Goal: Task Accomplishment & Management: Use online tool/utility

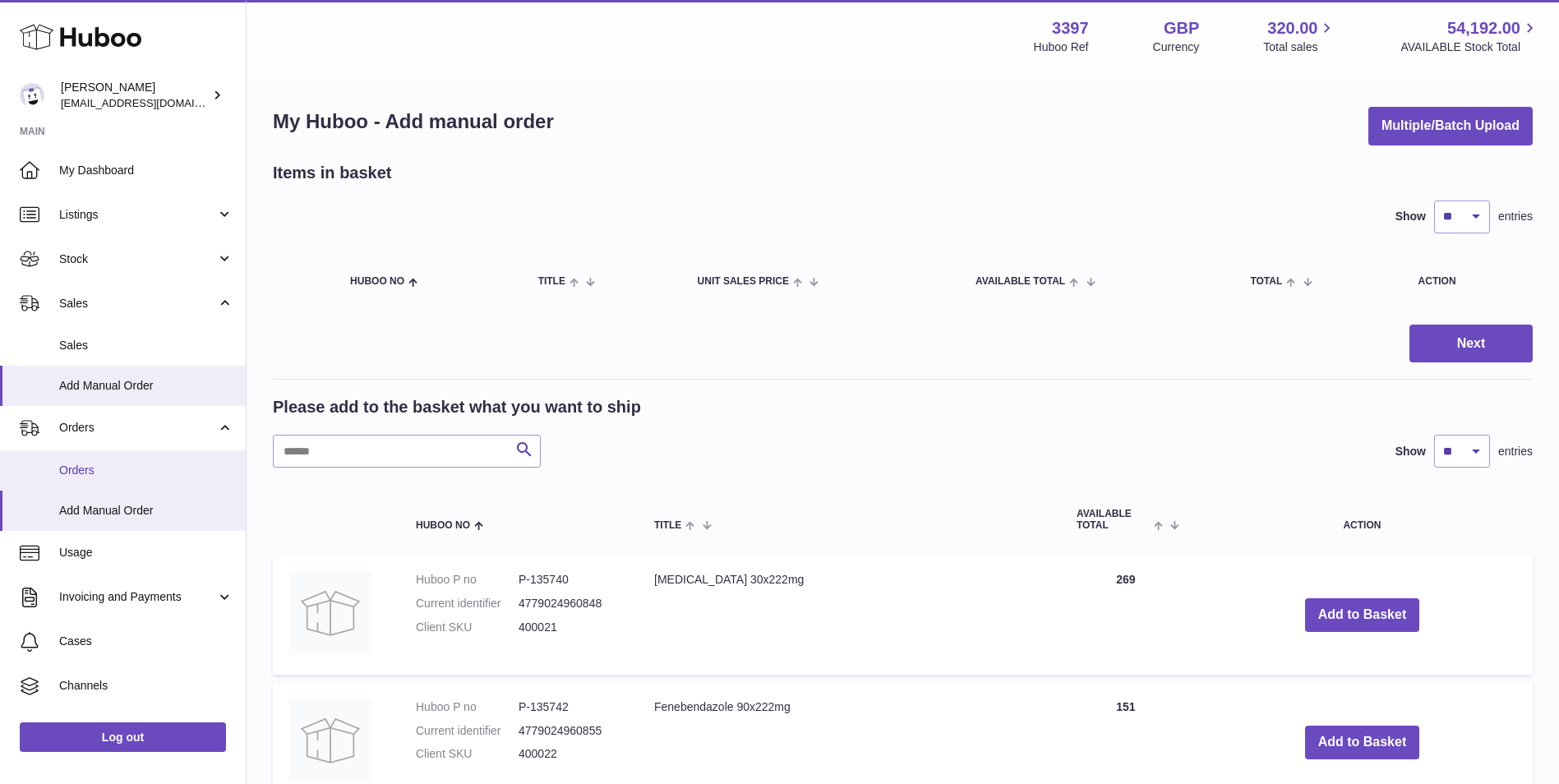
drag, startPoint x: 74, startPoint y: 473, endPoint x: 105, endPoint y: 472, distance: 31.0
click at [74, 473] on span "Orders" at bounding box center [146, 471] width 174 height 16
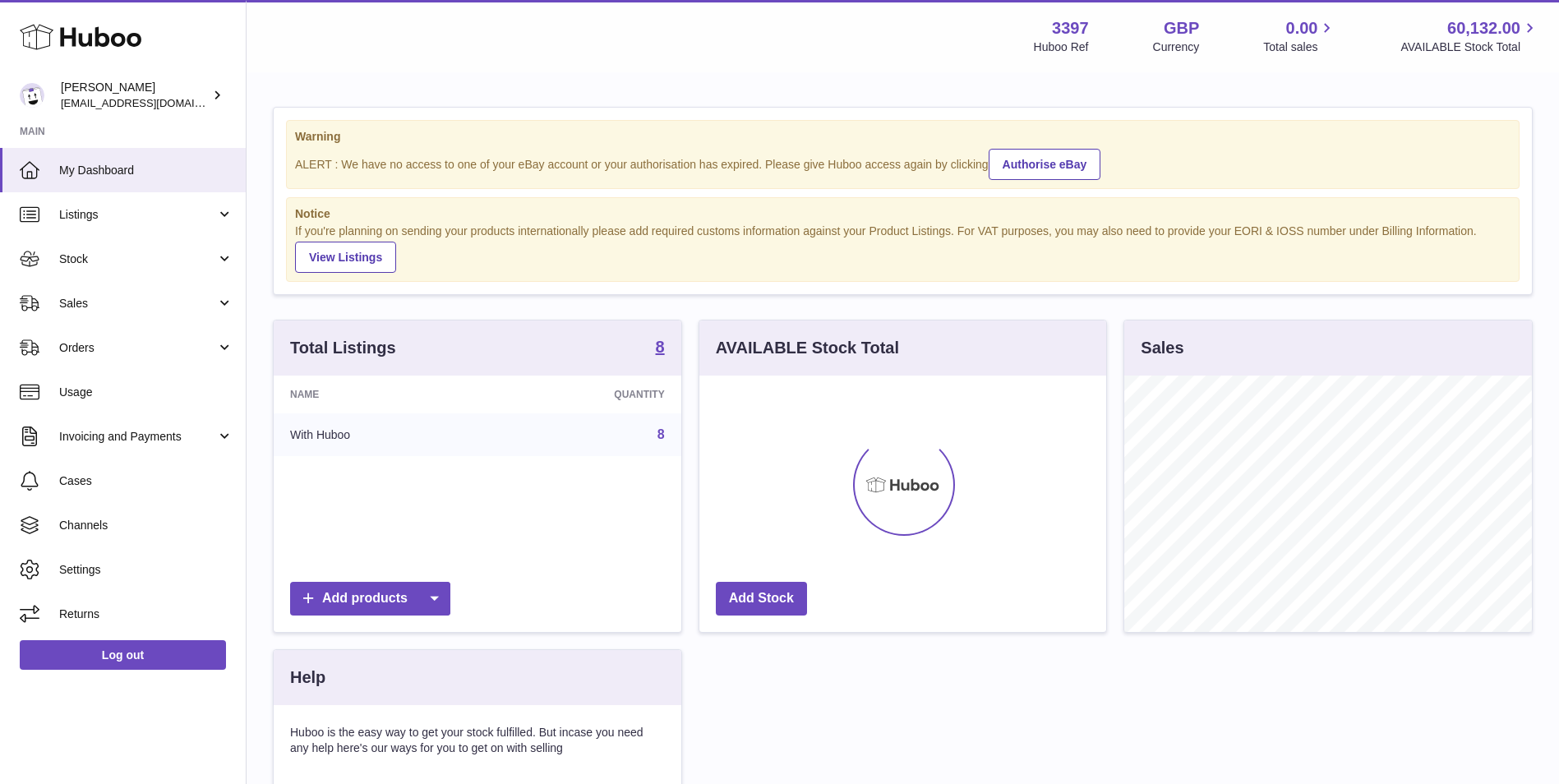
scroll to position [257, 407]
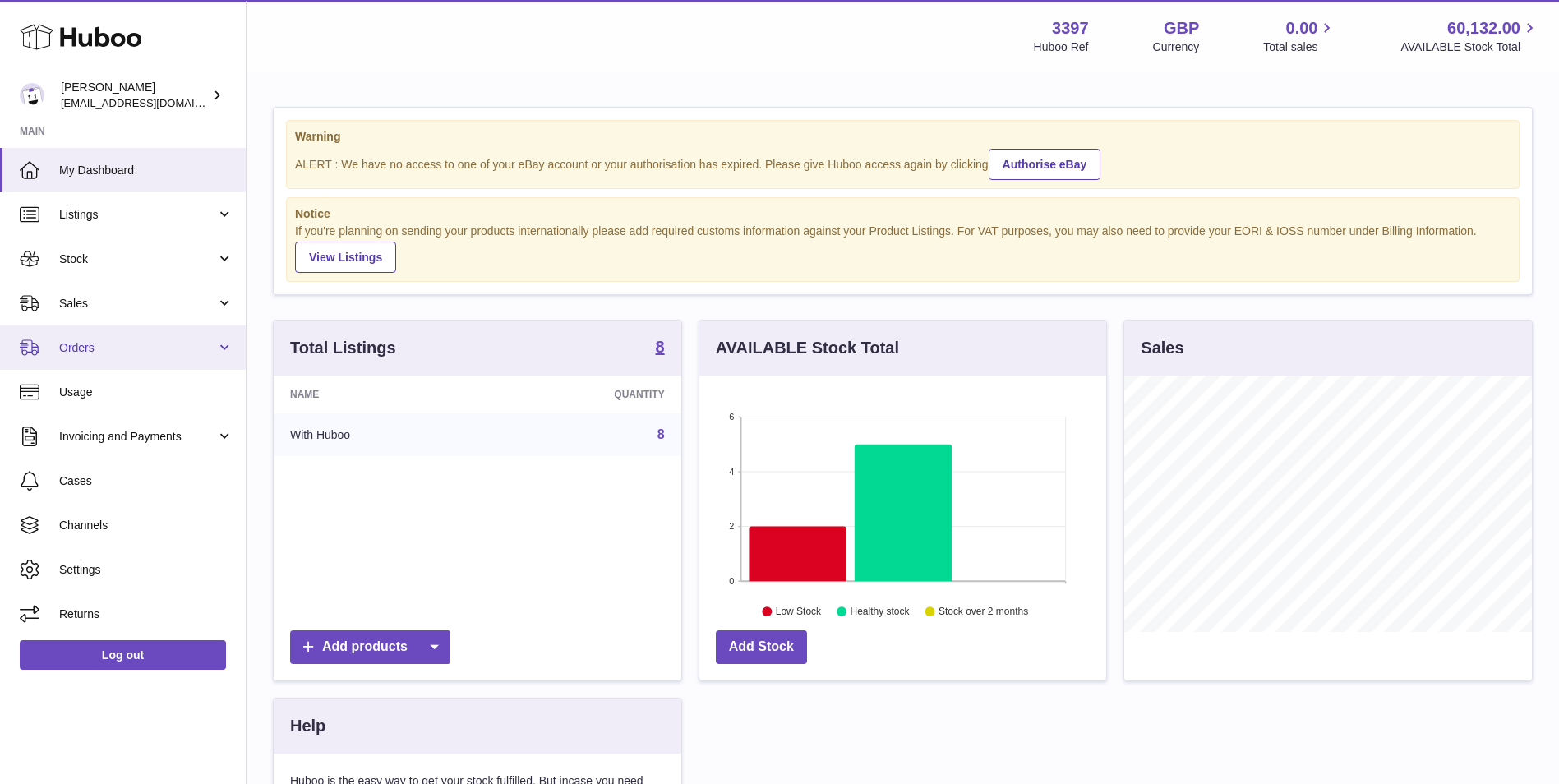
click at [82, 346] on span "Orders" at bounding box center [138, 348] width 157 height 16
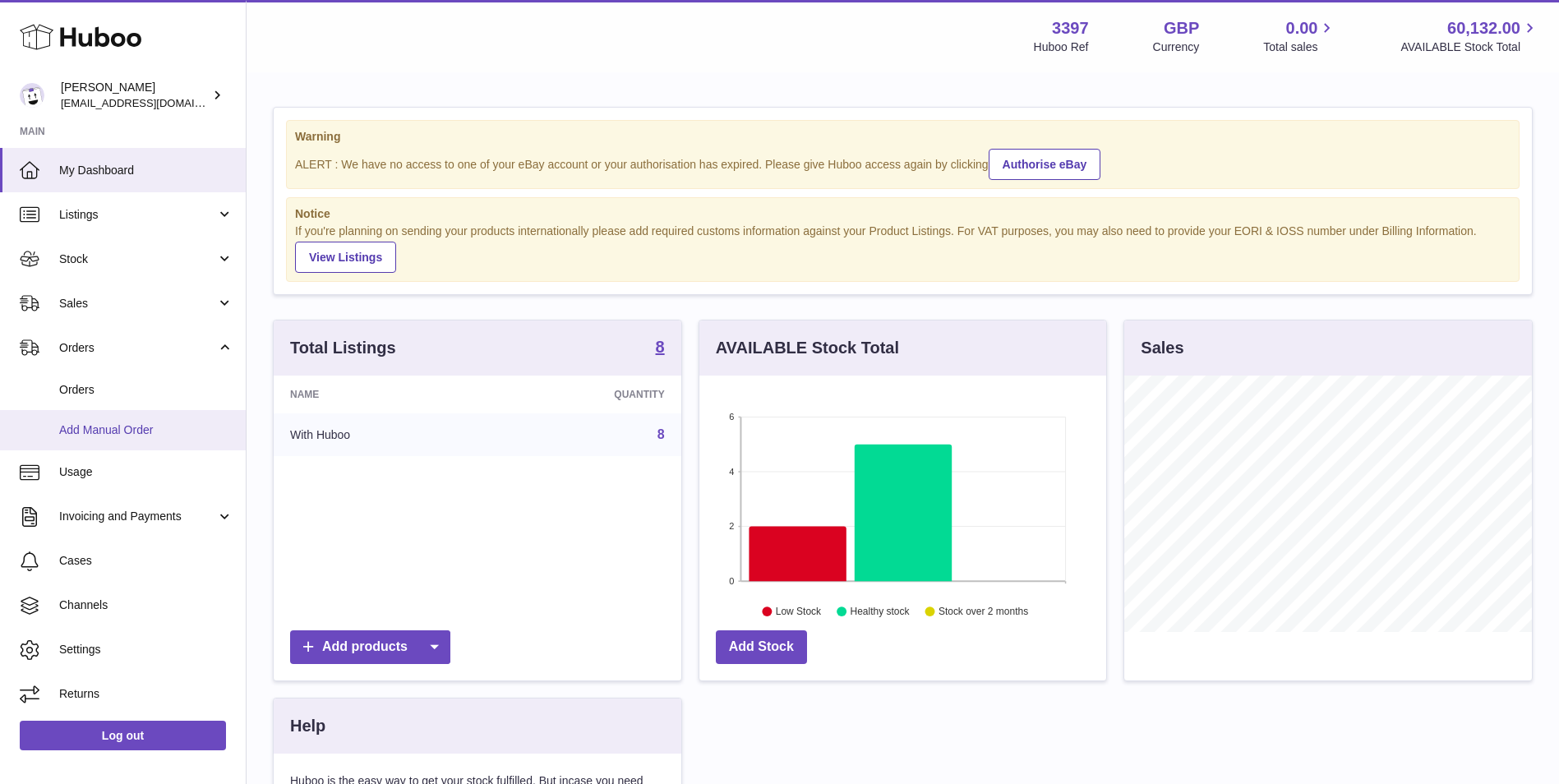
click at [84, 434] on span "Add Manual Order" at bounding box center [146, 430] width 174 height 16
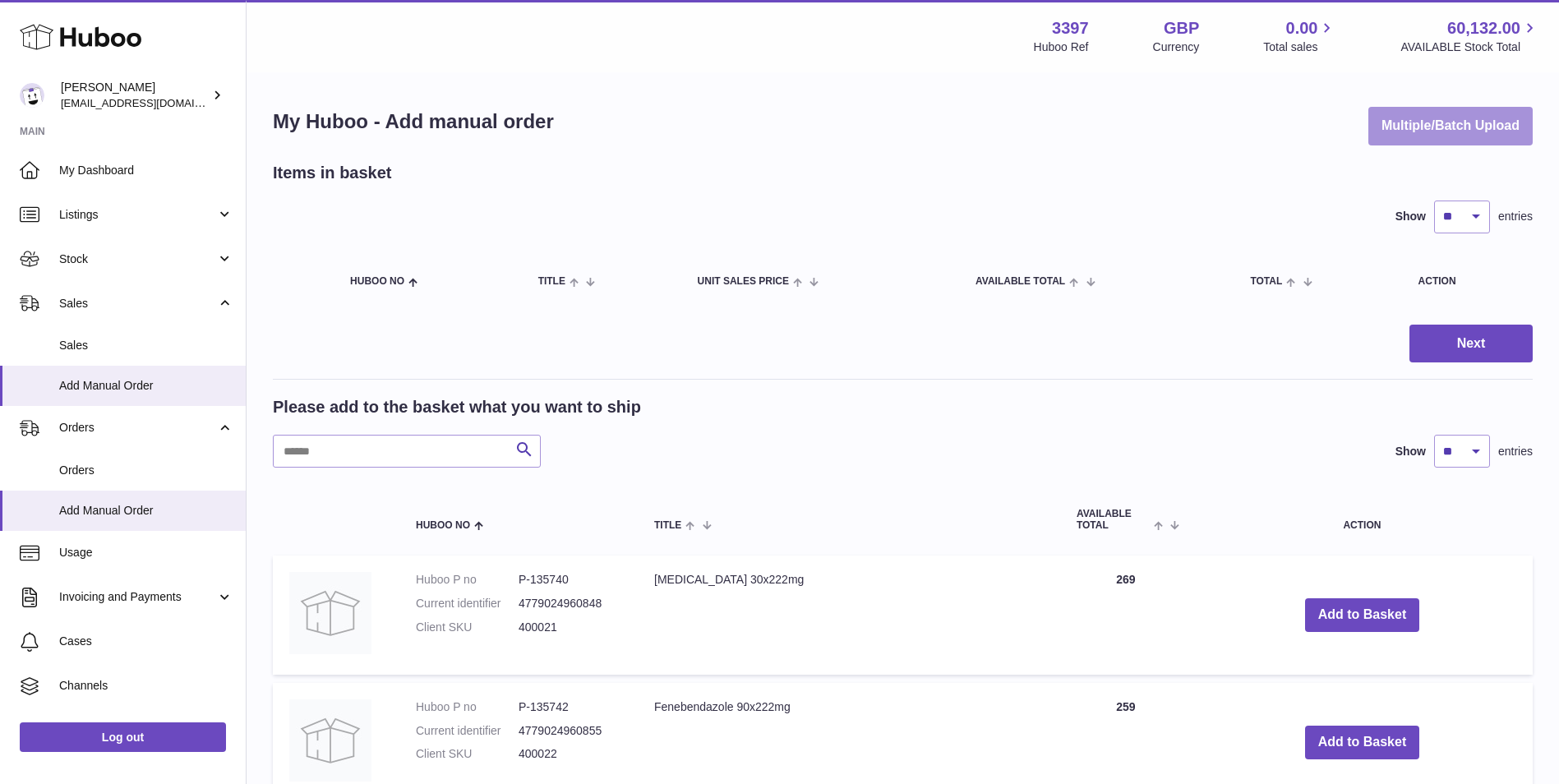
click at [1439, 125] on button "Multiple/Batch Upload" at bounding box center [1450, 126] width 165 height 38
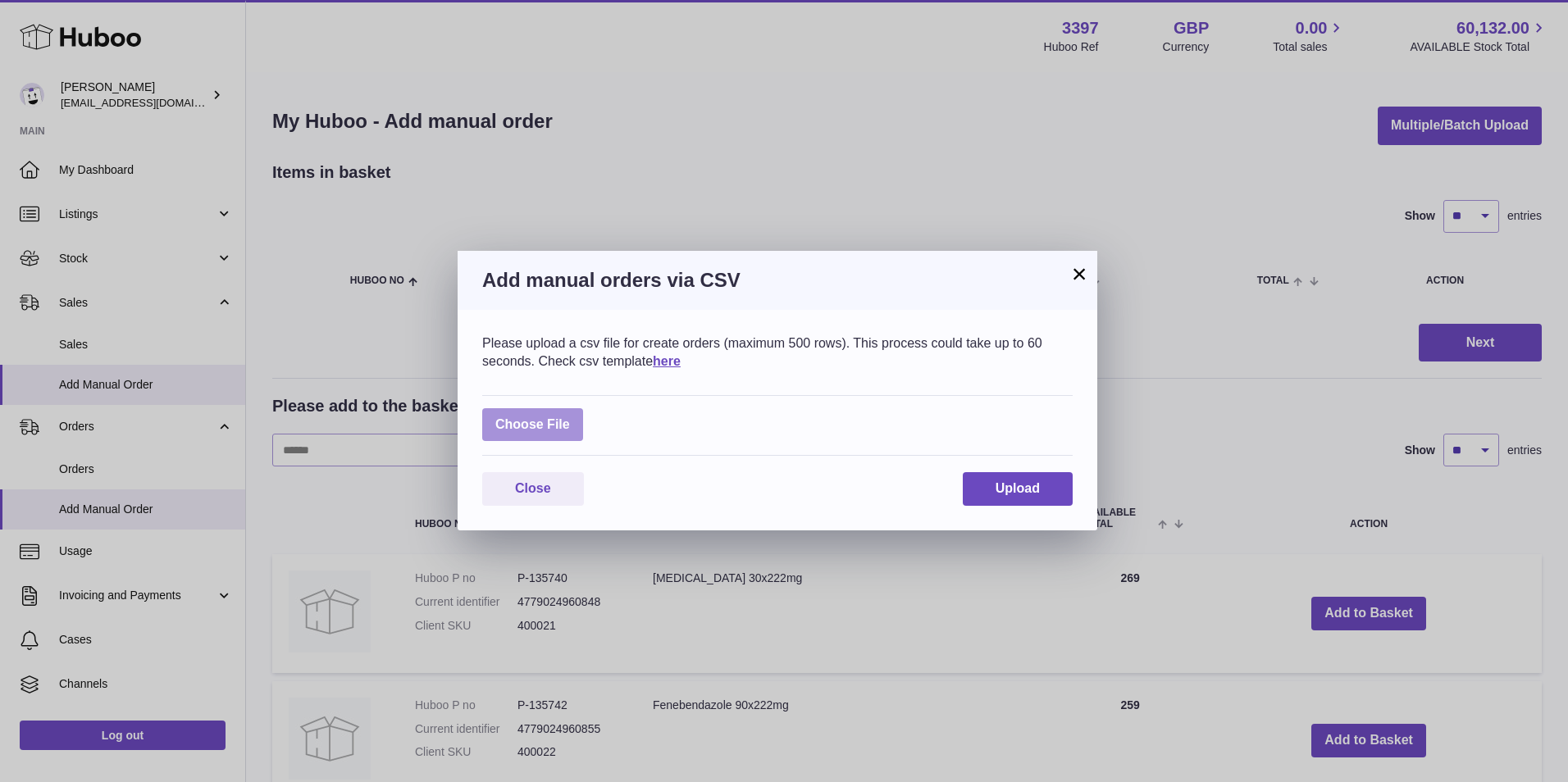
click at [530, 429] on label at bounding box center [532, 425] width 101 height 33
click at [570, 417] on input "file" at bounding box center [570, 417] width 1 height 1
type input "**********"
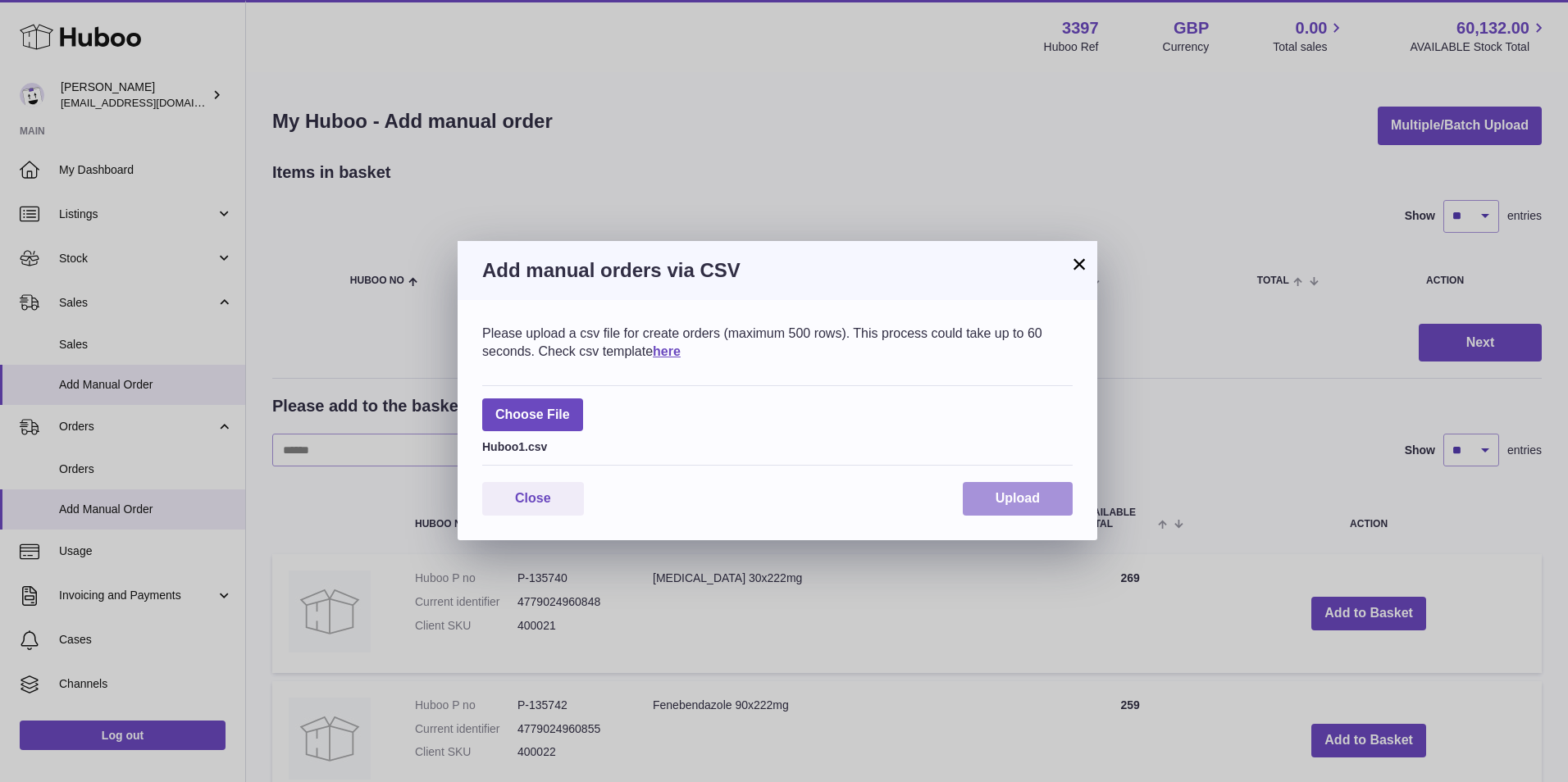
click at [1006, 499] on span "Upload" at bounding box center [1018, 498] width 44 height 14
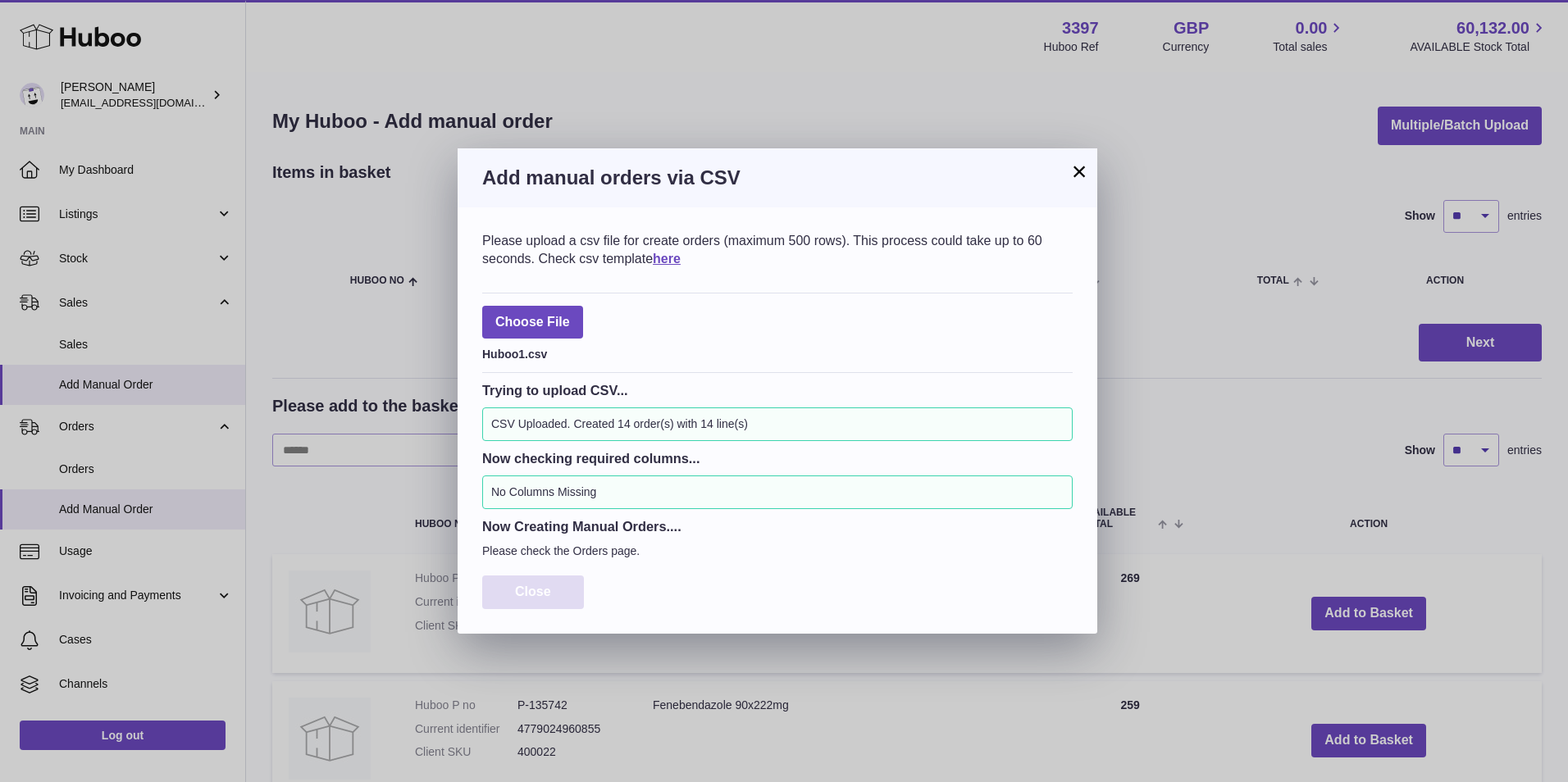
click at [529, 598] on span "Close" at bounding box center [533, 591] width 36 height 14
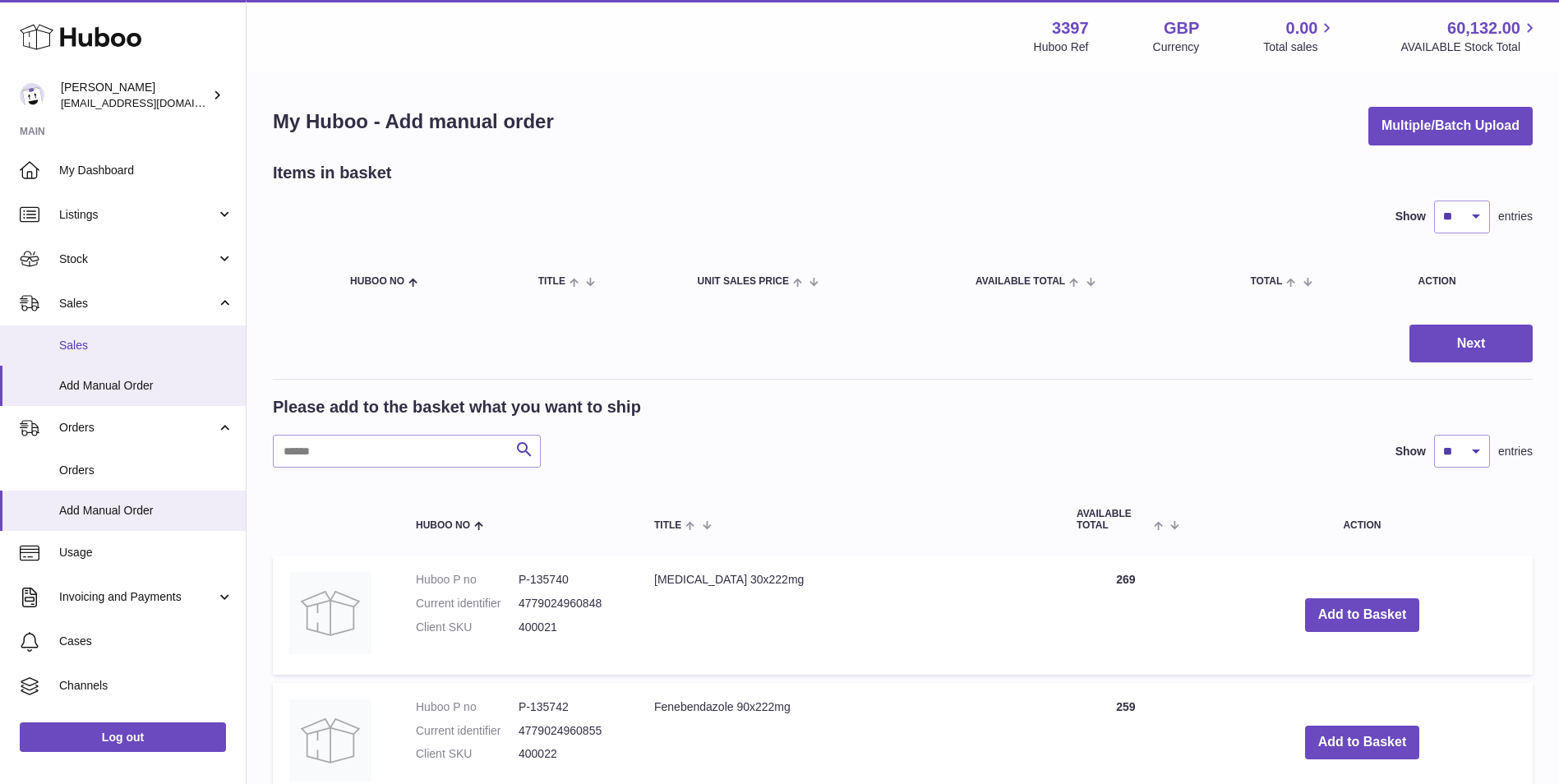
click at [85, 339] on span "Sales" at bounding box center [146, 345] width 174 height 16
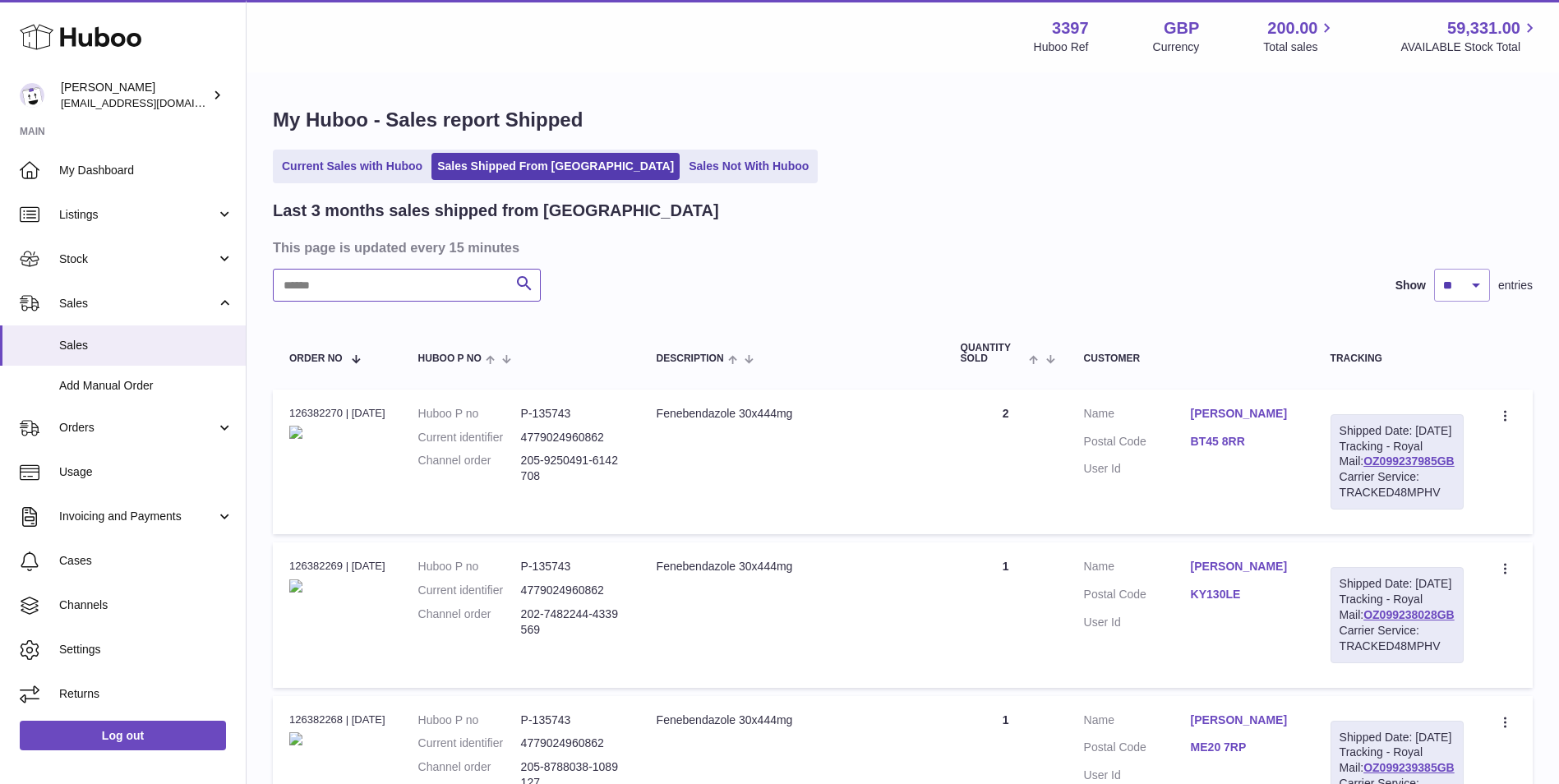
click at [382, 286] on input "text" at bounding box center [406, 285] width 268 height 33
paste input "**********"
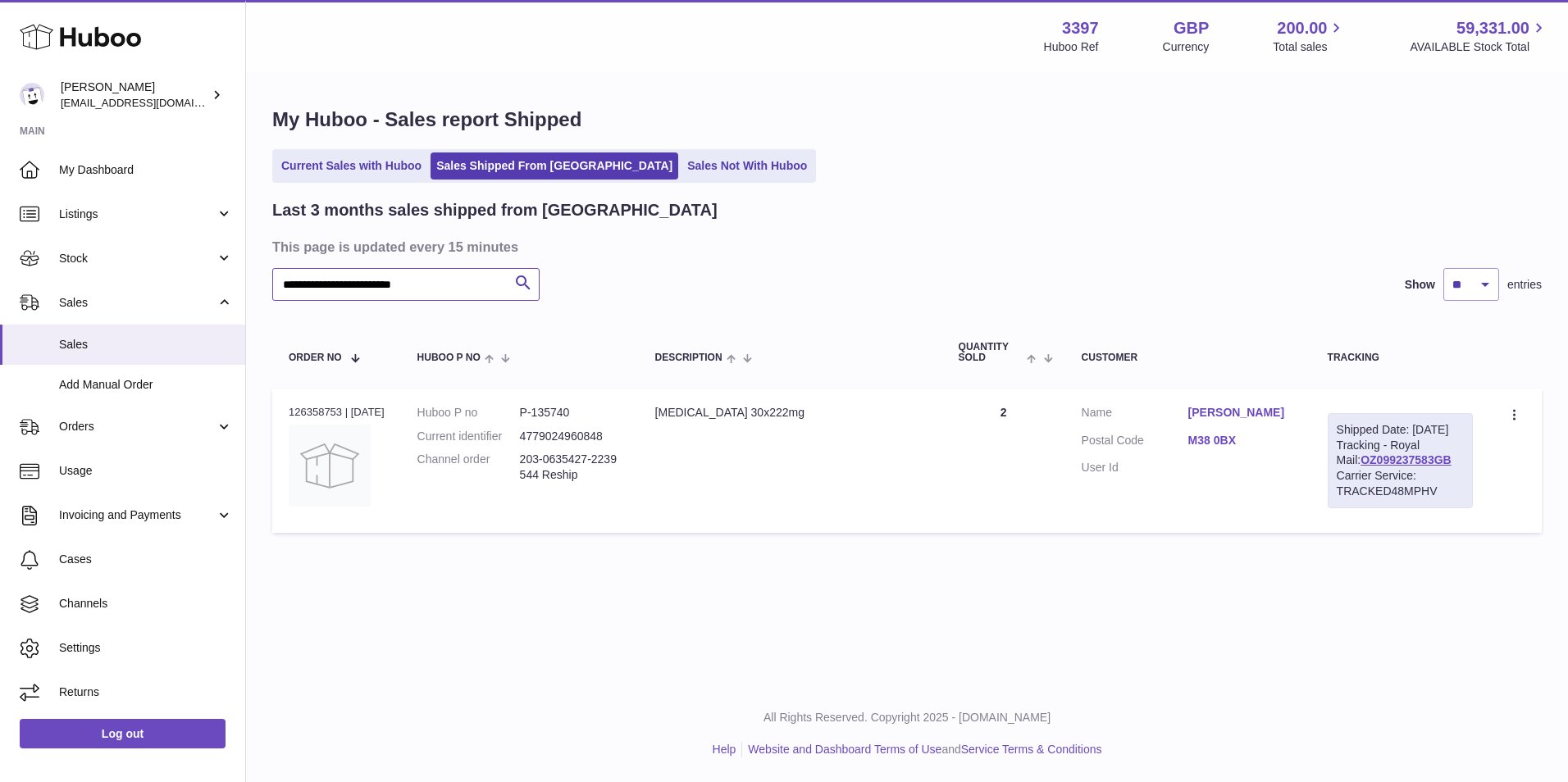
type input "**********"
drag, startPoint x: 1441, startPoint y: 473, endPoint x: 1344, endPoint y: 479, distance: 97.2
click at [1344, 479] on div "Shipped Date: [DATE] Tracking - Royal Mail: OZ099237583GB Carrier Service: TRAC…" at bounding box center [1400, 461] width 145 height 95
copy link "OZ099237583GB"
